Goal: Task Accomplishment & Management: Manage account settings

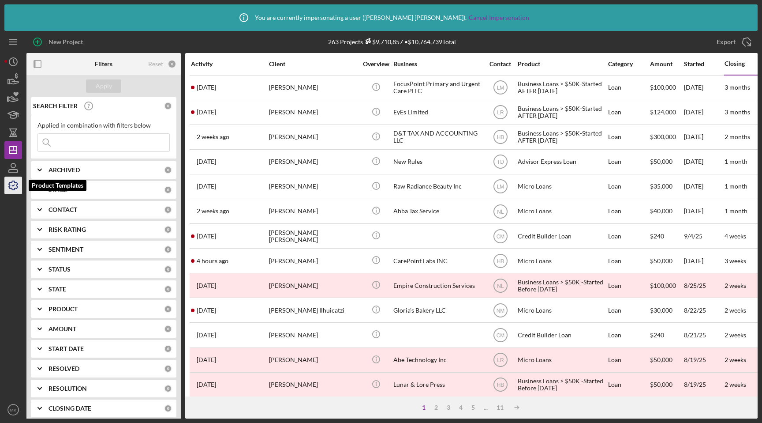
click at [10, 188] on icon "button" at bounding box center [13, 185] width 9 height 9
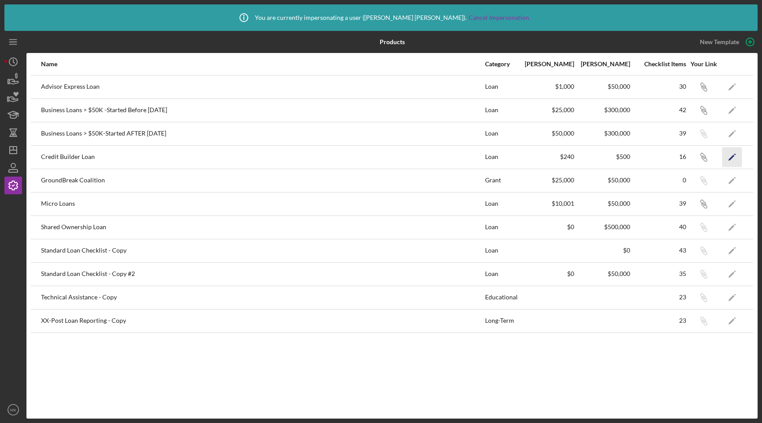
click at [737, 161] on icon "Icon/Edit" at bounding box center [732, 157] width 20 height 20
